Goal: Information Seeking & Learning: Learn about a topic

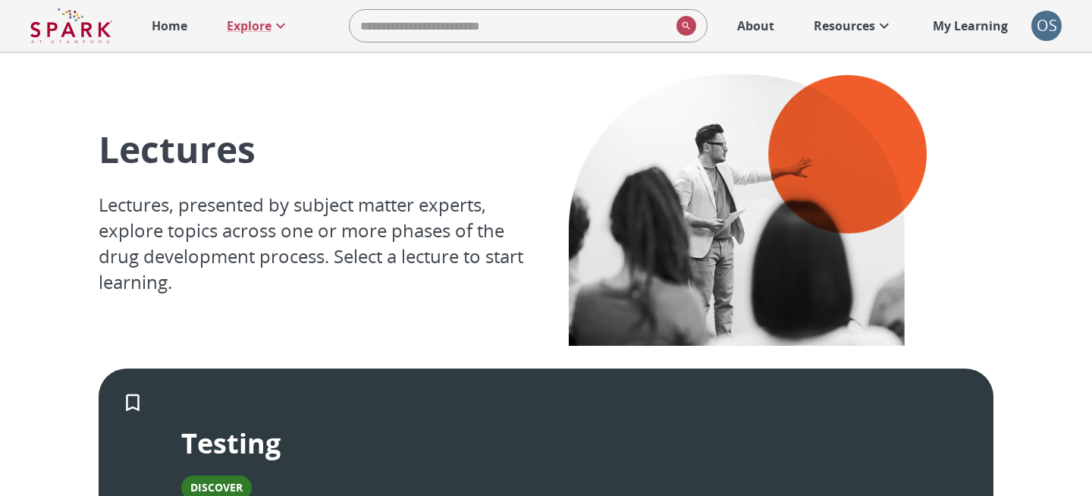
scroll to position [321, 0]
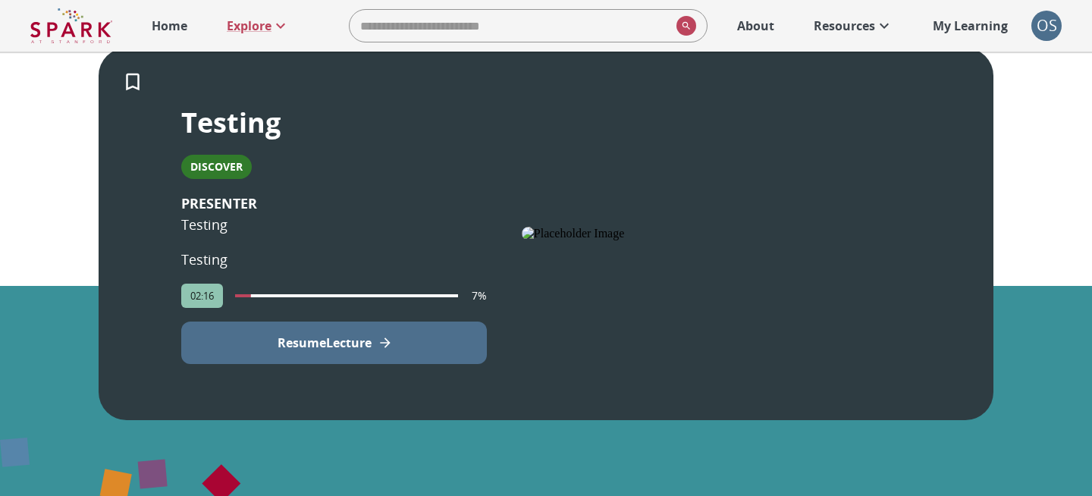
click at [372, 334] on p "Resume Lecture" at bounding box center [325, 343] width 94 height 18
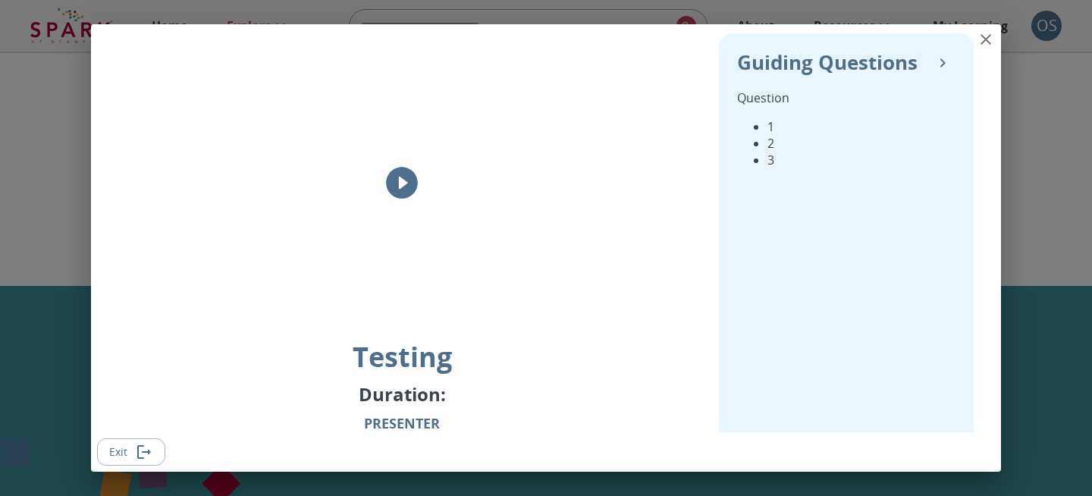
click at [402, 179] on icon "play" at bounding box center [402, 183] width 38 height 38
click at [985, 40] on icon "close" at bounding box center [986, 39] width 11 height 11
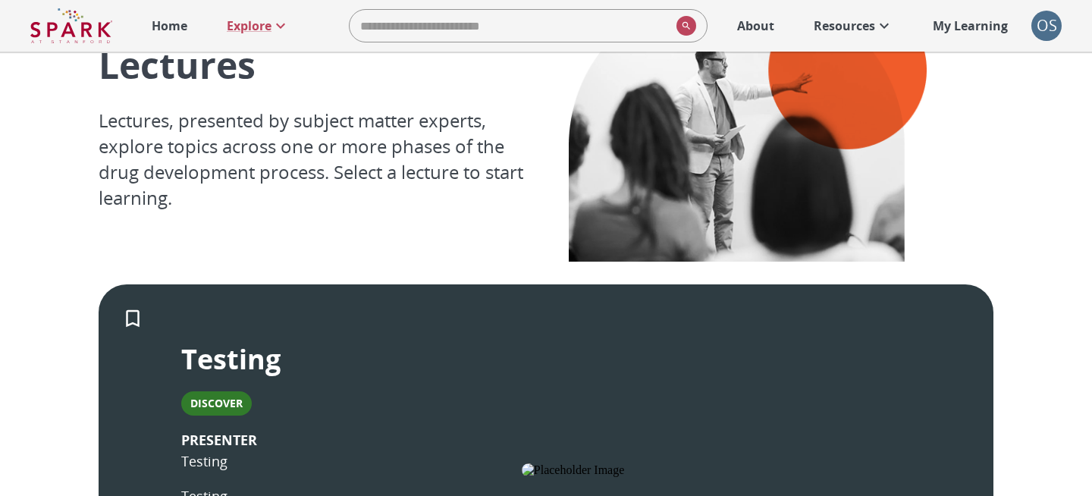
scroll to position [0, 0]
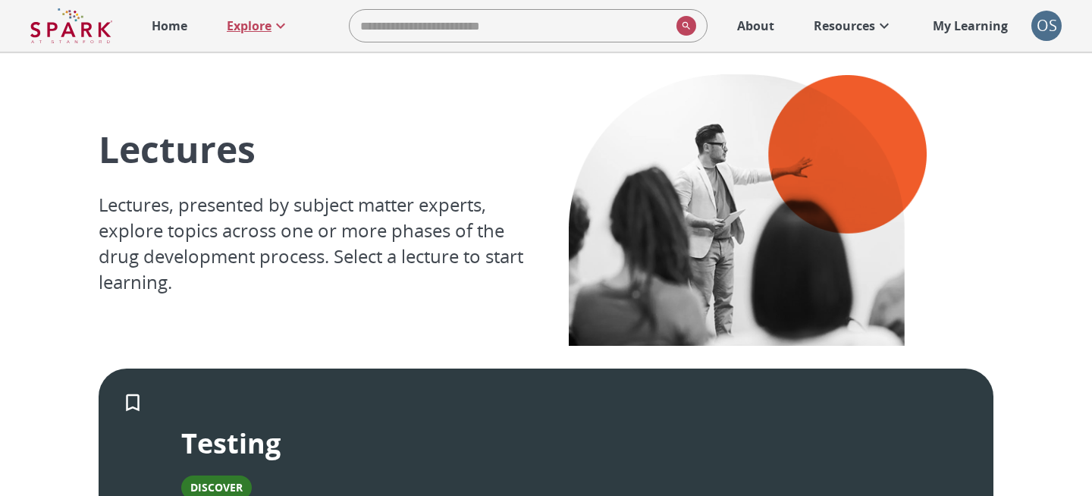
click at [262, 23] on p "Explore" at bounding box center [249, 26] width 45 height 18
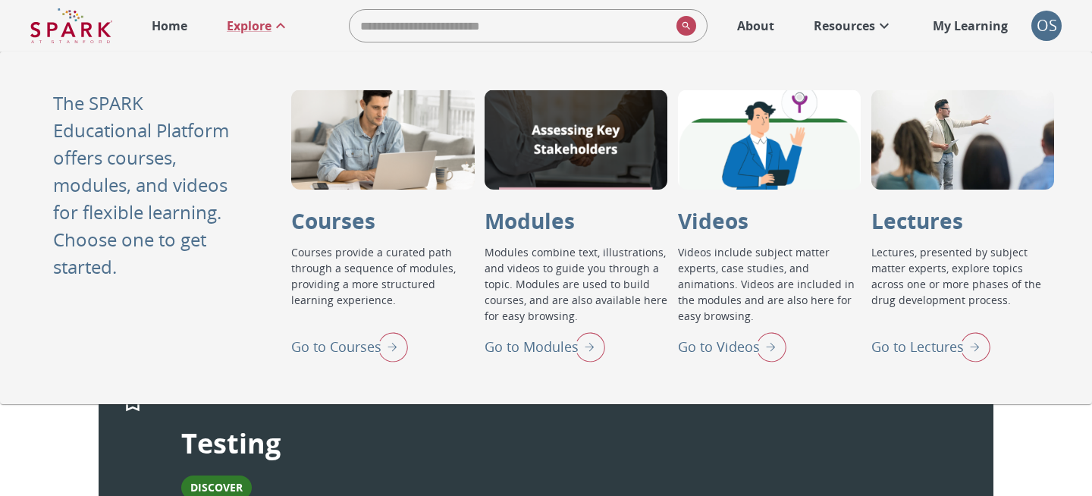
click at [761, 356] on img "Go to Videos" at bounding box center [768, 346] width 38 height 39
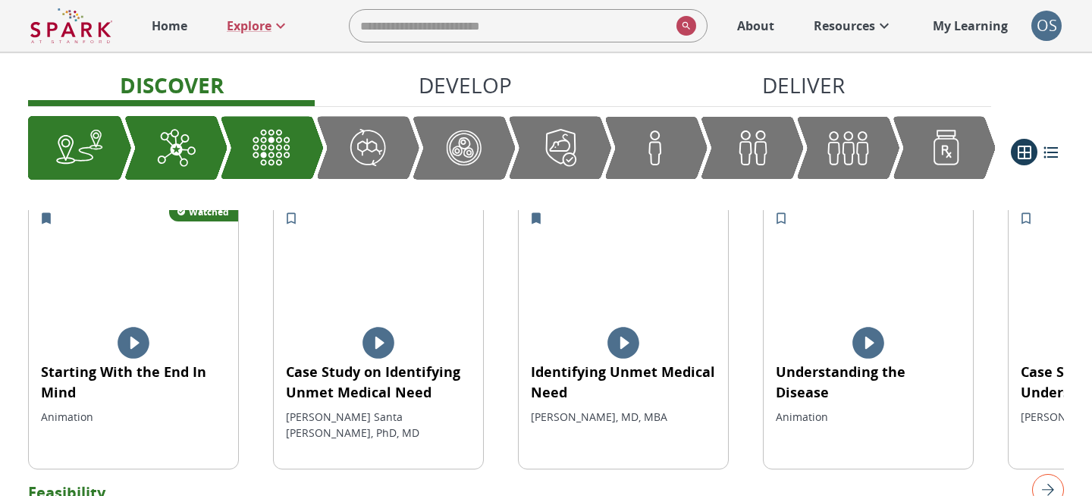
scroll to position [359, 0]
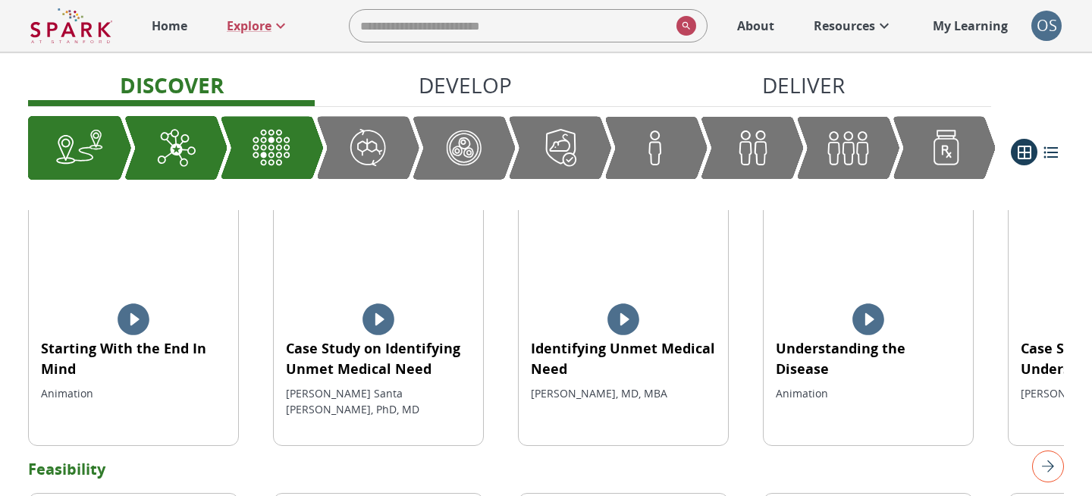
click at [379, 317] on icon at bounding box center [379, 319] width 38 height 38
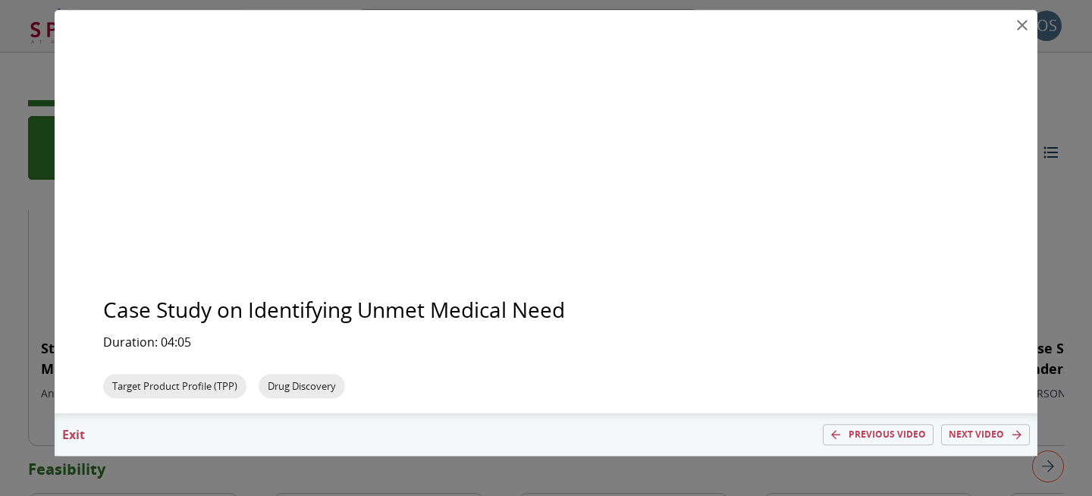
click at [1025, 24] on icon "close" at bounding box center [1022, 25] width 18 height 18
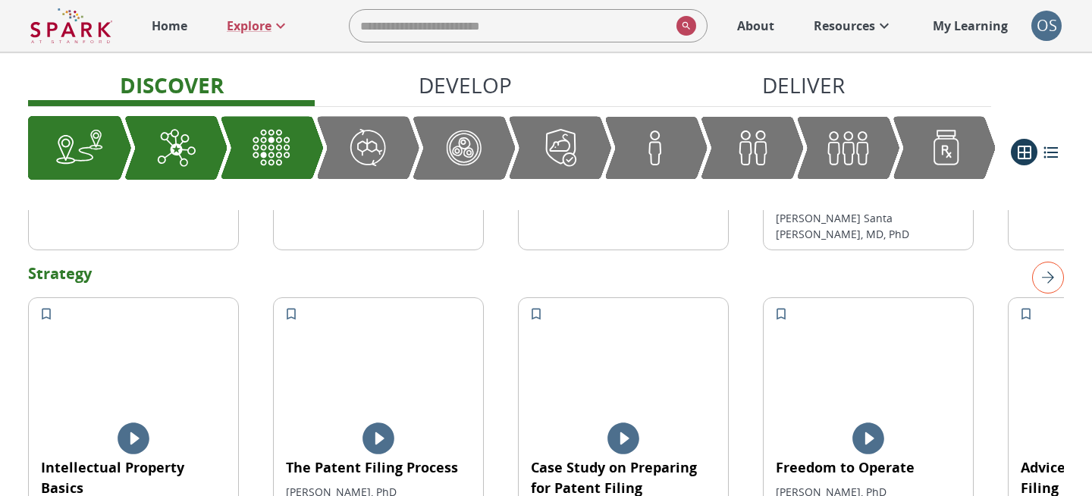
scroll to position [923, 0]
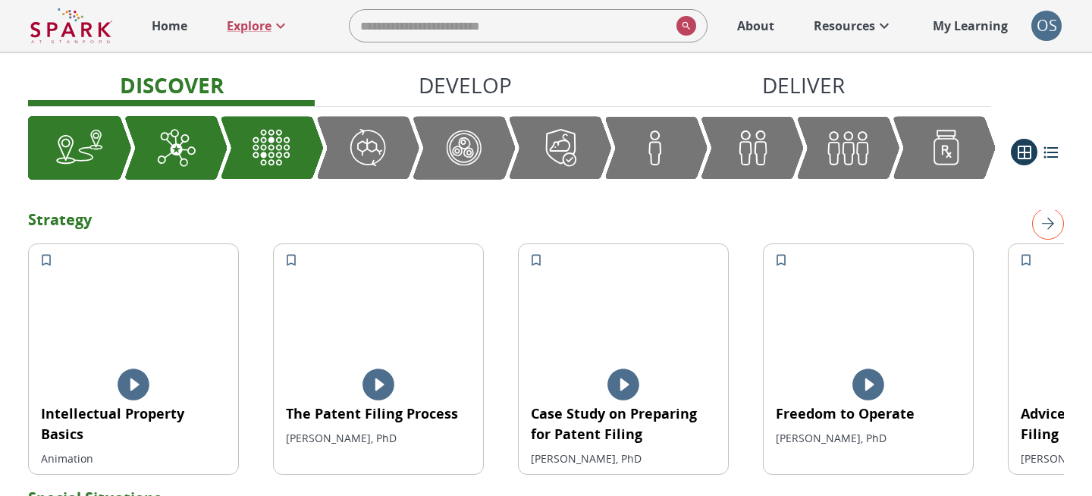
click at [628, 366] on icon at bounding box center [624, 385] width 38 height 38
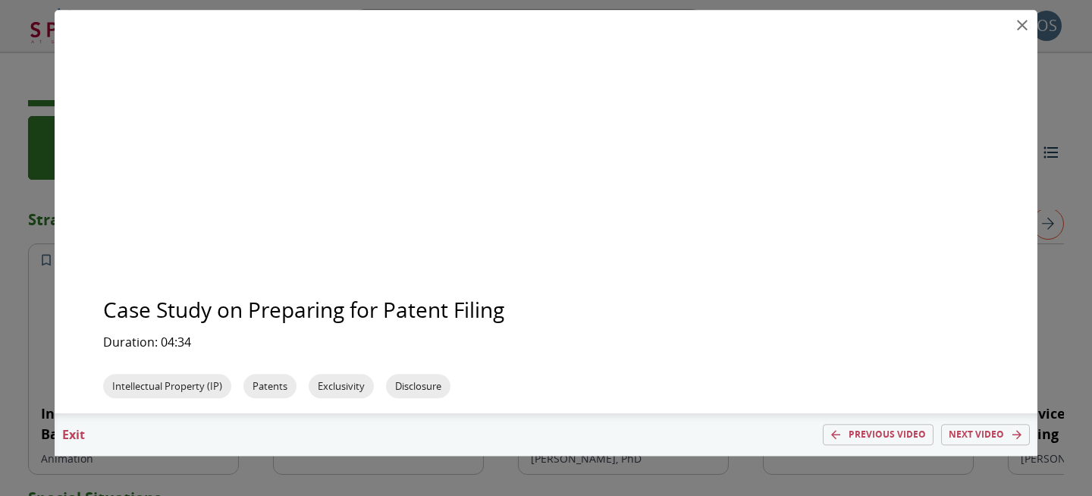
click at [994, 430] on p "Next video" at bounding box center [976, 436] width 55 height 14
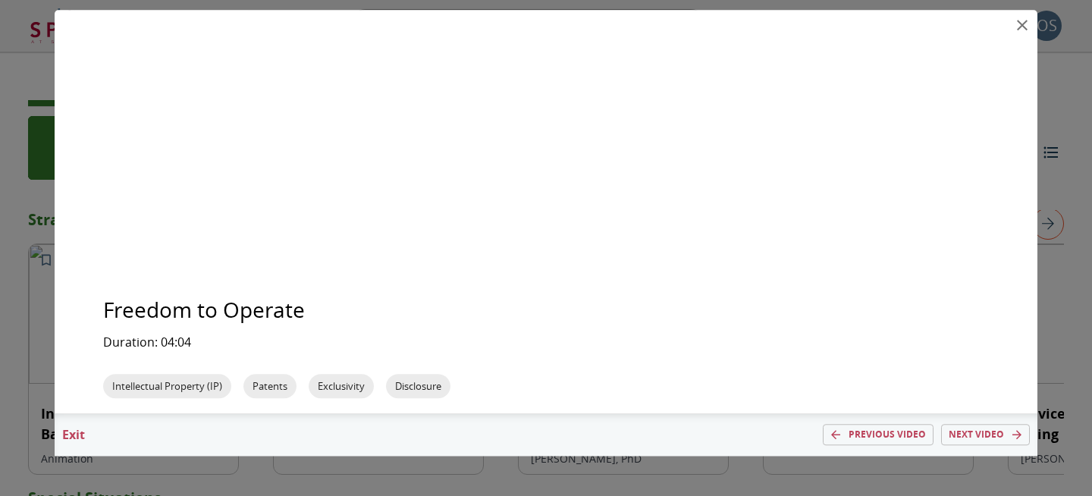
click at [971, 441] on p "Next video" at bounding box center [976, 436] width 55 height 14
click at [978, 437] on p "Next video" at bounding box center [976, 436] width 55 height 14
